Goal: Task Accomplishment & Management: Manage account settings

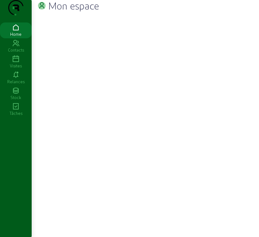
click at [17, 69] on div "Visites" at bounding box center [16, 66] width 32 height 6
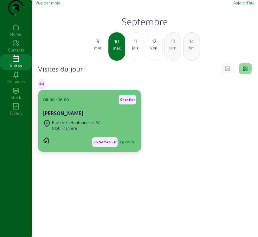
click at [90, 117] on div "[PERSON_NAME]" at bounding box center [89, 114] width 93 height 8
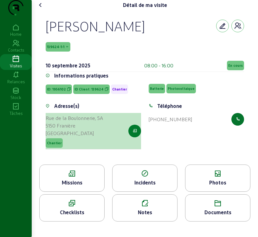
click at [137, 137] on button "button" at bounding box center [134, 131] width 13 height 13
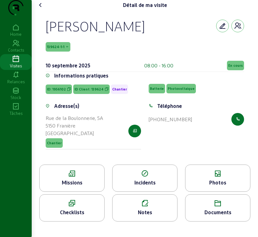
click at [60, 187] on div "Missions" at bounding box center [72, 183] width 65 height 8
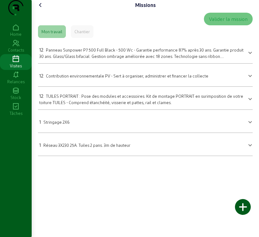
click at [127, 148] on span "Réseau 3X230 25A. Tuiles 2 pans. 3m de hauteur" at bounding box center [86, 145] width 87 height 5
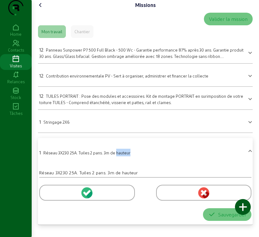
click at [127, 157] on div "1 Réseau 3X230 25A. Tuiles 2 pans. 3m de hauteur" at bounding box center [84, 153] width 91 height 8
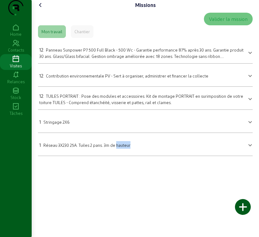
click at [123, 150] on div at bounding box center [123, 150] width 0 height 0
click at [250, 148] on span at bounding box center [250, 145] width 3 height 8
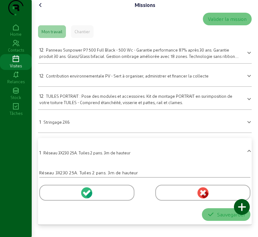
click at [249, 130] on mat-expansion-panel-header "1 Stringage 2X6" at bounding box center [145, 121] width 214 height 18
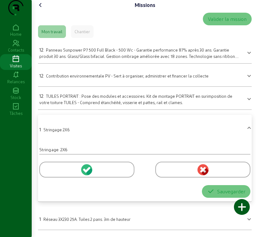
click at [249, 136] on mat-expansion-panel-header "1 Stringage 2X6" at bounding box center [145, 129] width 214 height 23
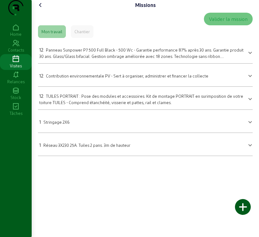
click at [249, 125] on span at bounding box center [250, 122] width 3 height 8
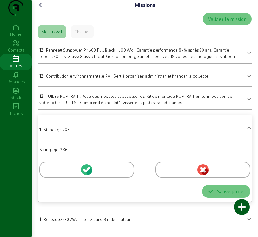
click at [87, 173] on icon at bounding box center [88, 170] width 6 height 6
click at [222, 197] on button "Sauvegarder" at bounding box center [226, 191] width 48 height 13
click at [221, 193] on div "Sauvegarder" at bounding box center [226, 192] width 38 height 8
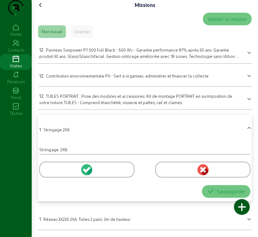
click at [117, 170] on div at bounding box center [86, 170] width 95 height 16
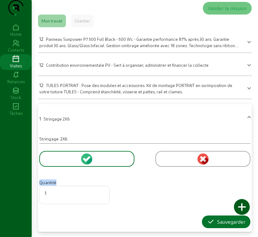
click at [117, 167] on div at bounding box center [86, 159] width 95 height 16
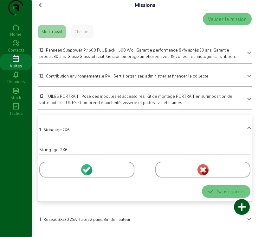
click at [87, 173] on icon at bounding box center [88, 170] width 6 height 6
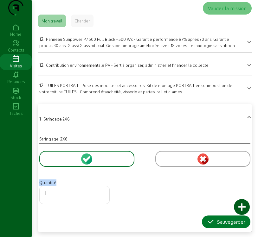
click at [213, 226] on div "Sauvegarder" at bounding box center [226, 222] width 38 height 8
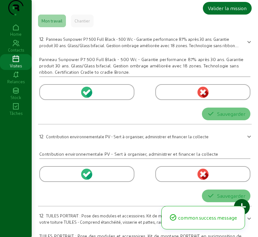
scroll to position [0, 0]
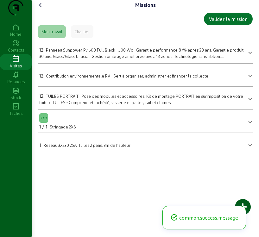
click at [133, 105] on span "TUILES PORTRAIT : Pose des modules et accessoires. Kit de montage PORTRAIT en s…" at bounding box center [141, 99] width 204 height 11
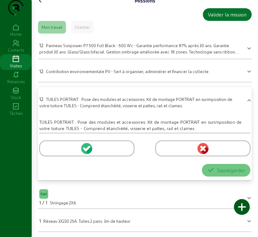
scroll to position [17, 0]
click at [88, 146] on circle at bounding box center [86, 148] width 11 height 11
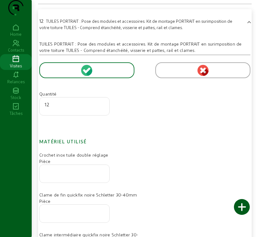
scroll to position [112, 0]
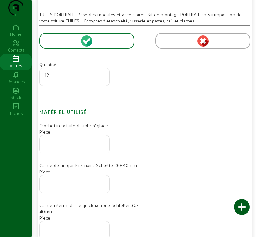
click at [75, 146] on input "number" at bounding box center [75, 143] width 60 height 8
type input "24"
click at [54, 186] on input "number" at bounding box center [75, 183] width 60 height 8
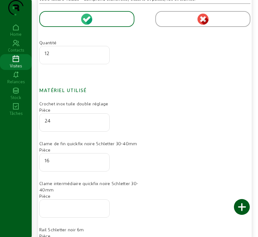
scroll to position [207, 0]
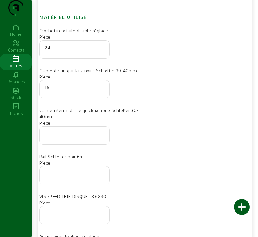
type input "16"
click at [73, 137] on input "number" at bounding box center [75, 134] width 60 height 8
type input "16"
click at [88, 177] on input "number" at bounding box center [75, 174] width 60 height 8
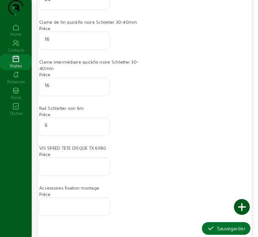
scroll to position [271, 0]
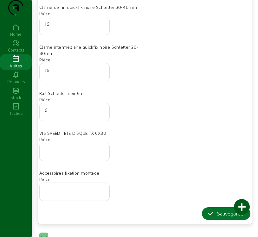
type input "6"
click at [60, 154] on input "number" at bounding box center [75, 150] width 60 height 8
type input "100"
click at [229, 218] on div "Sauvegarder" at bounding box center [226, 214] width 38 height 8
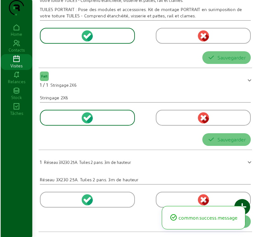
scroll to position [0, 0]
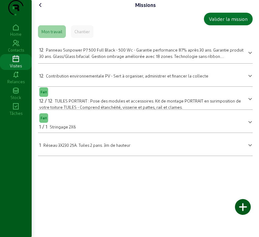
click at [249, 56] on span at bounding box center [250, 52] width 3 height 8
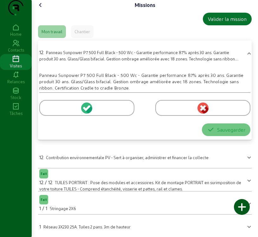
click at [86, 114] on circle at bounding box center [86, 108] width 11 height 11
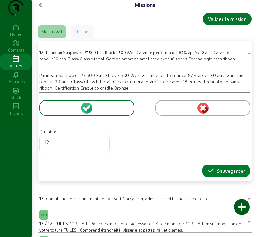
click at [219, 175] on div "Sauvegarder" at bounding box center [226, 171] width 38 height 8
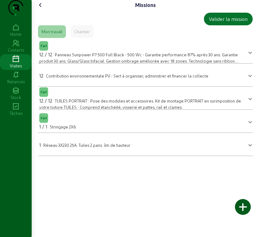
click at [245, 208] on div at bounding box center [243, 207] width 16 height 16
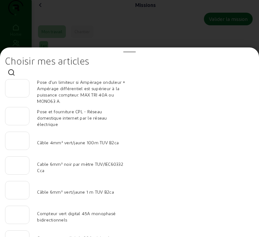
click at [18, 168] on input "number" at bounding box center [17, 164] width 14 height 8
type input "100"
click at [17, 189] on input "number" at bounding box center [17, 189] width 14 height 8
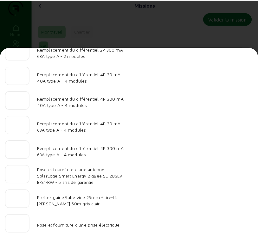
scroll to position [656, 0]
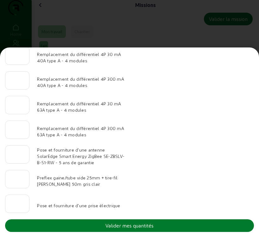
type input "25"
click at [152, 228] on div "Valider mes quantités" at bounding box center [129, 226] width 48 height 8
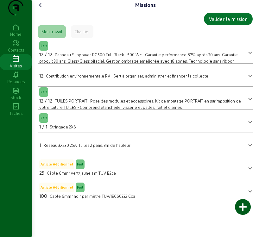
click at [40, 9] on icon at bounding box center [41, 5] width 8 height 8
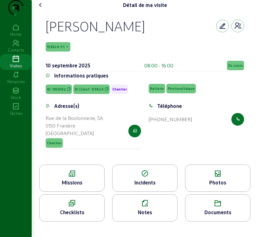
click at [214, 187] on div "Photos" at bounding box center [217, 183] width 65 height 8
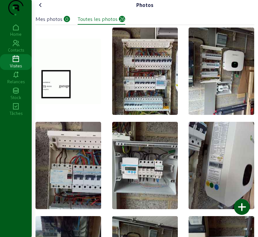
click at [48, 23] on div "Mes photos" at bounding box center [48, 19] width 27 height 8
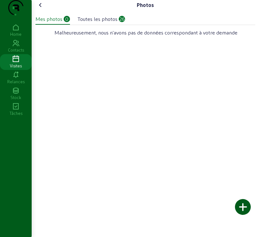
click at [247, 209] on div at bounding box center [243, 207] width 16 height 16
click at [244, 210] on div at bounding box center [243, 207] width 16 height 16
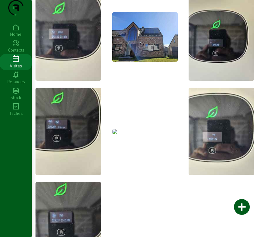
click at [117, 134] on img at bounding box center [114, 131] width 5 height 5
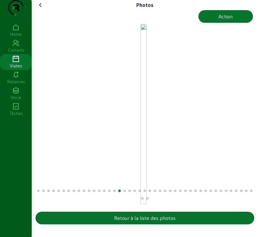
scroll to position [3, 0]
click at [215, 23] on button "Action" at bounding box center [225, 16] width 55 height 13
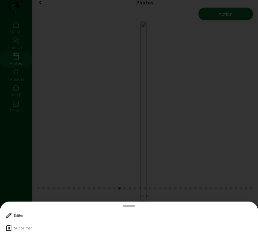
click at [8, 229] on icon at bounding box center [9, 229] width 8 height 8
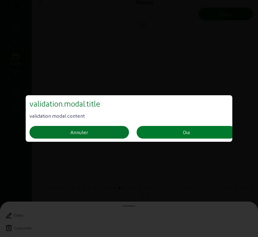
click at [200, 132] on button "Oui" at bounding box center [186, 132] width 99 height 13
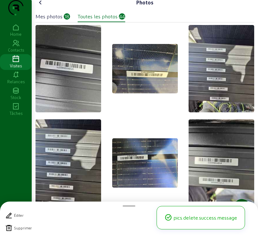
scroll to position [3, 0]
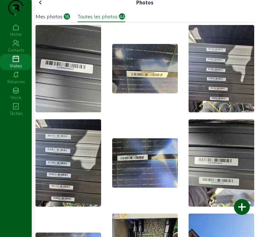
click at [41, 6] on icon at bounding box center [41, 3] width 8 height 8
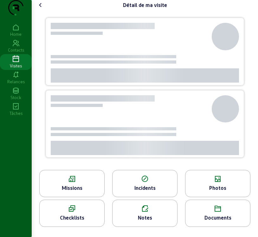
click at [41, 9] on icon at bounding box center [41, 5] width 8 height 8
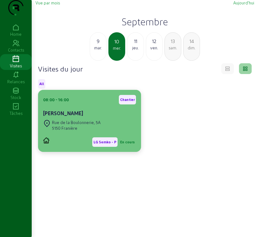
click at [97, 131] on div "5150 Franière" at bounding box center [76, 128] width 48 height 6
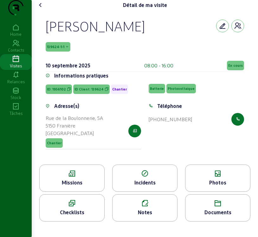
click at [236, 68] on span "En cours" at bounding box center [235, 65] width 15 height 4
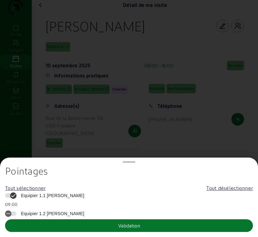
click at [40, 194] on span "Equipier 1.1 [PERSON_NAME]" at bounding box center [51, 196] width 67 height 6
click at [16, 194] on button "Equipier 1.1 [PERSON_NAME]" at bounding box center [10, 196] width 11 height 4
click at [38, 225] on button "Validation" at bounding box center [129, 226] width 248 height 13
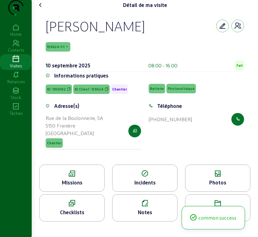
click at [79, 187] on div "Missions" at bounding box center [72, 183] width 65 height 8
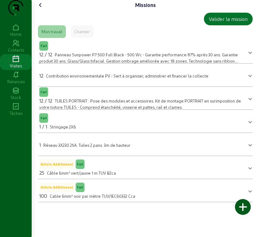
click at [41, 9] on icon at bounding box center [41, 5] width 8 height 8
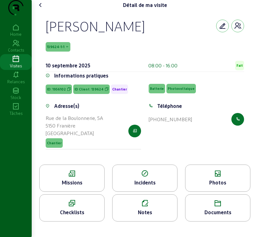
click at [64, 49] on span "139624-1-1" at bounding box center [55, 47] width 17 height 4
